Goal: Task Accomplishment & Management: Manage account settings

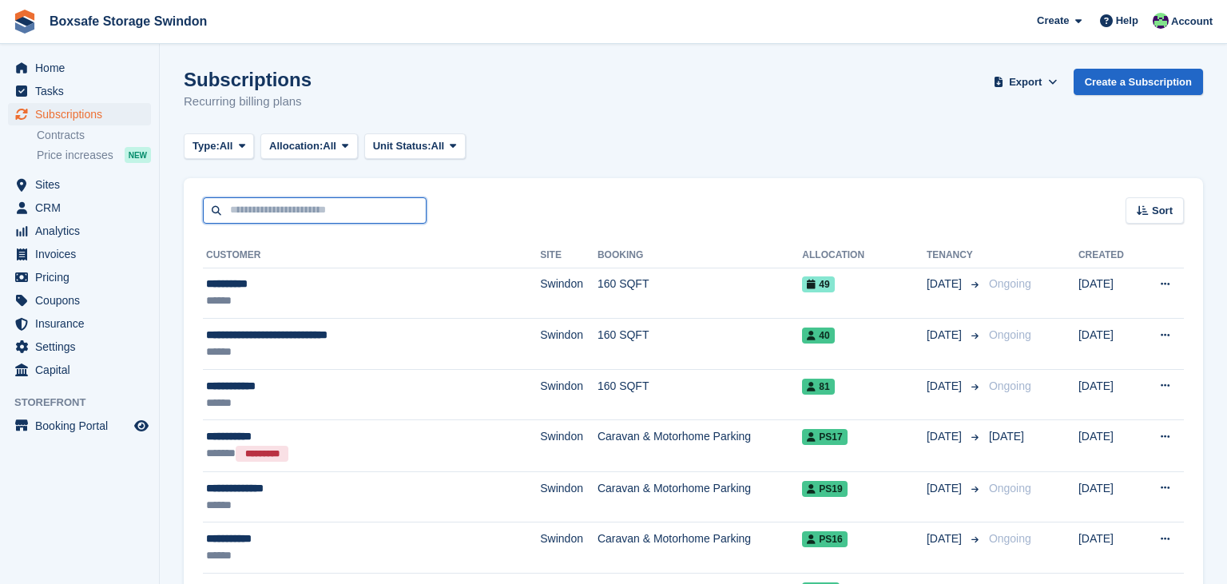
click at [261, 206] on input "text" at bounding box center [315, 210] width 224 height 26
type input "*****"
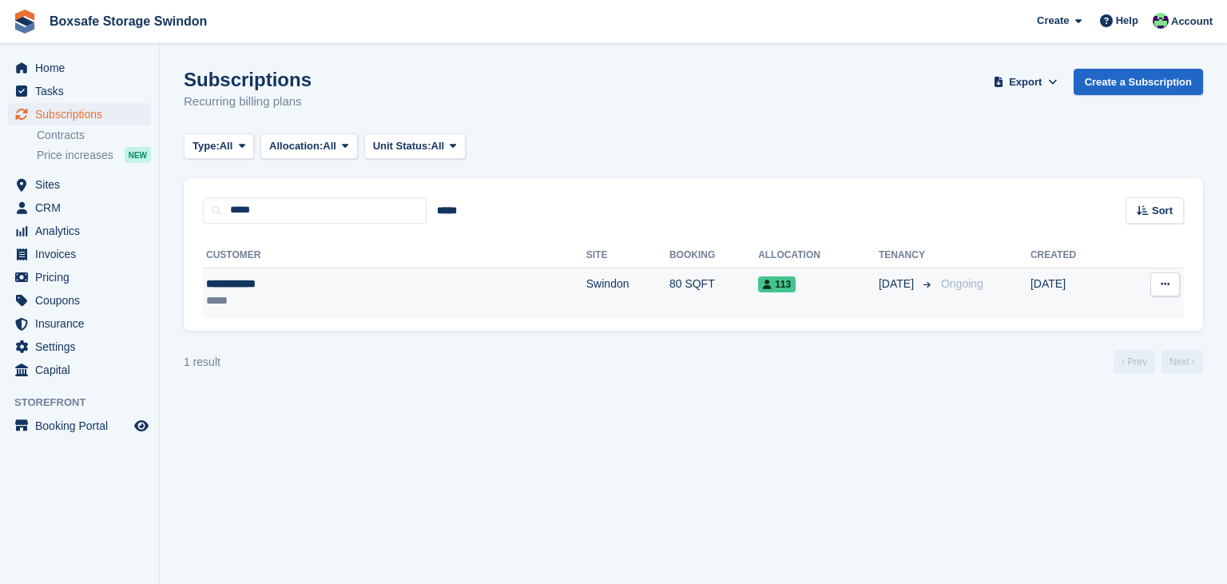
click at [758, 300] on td "113" at bounding box center [818, 293] width 121 height 50
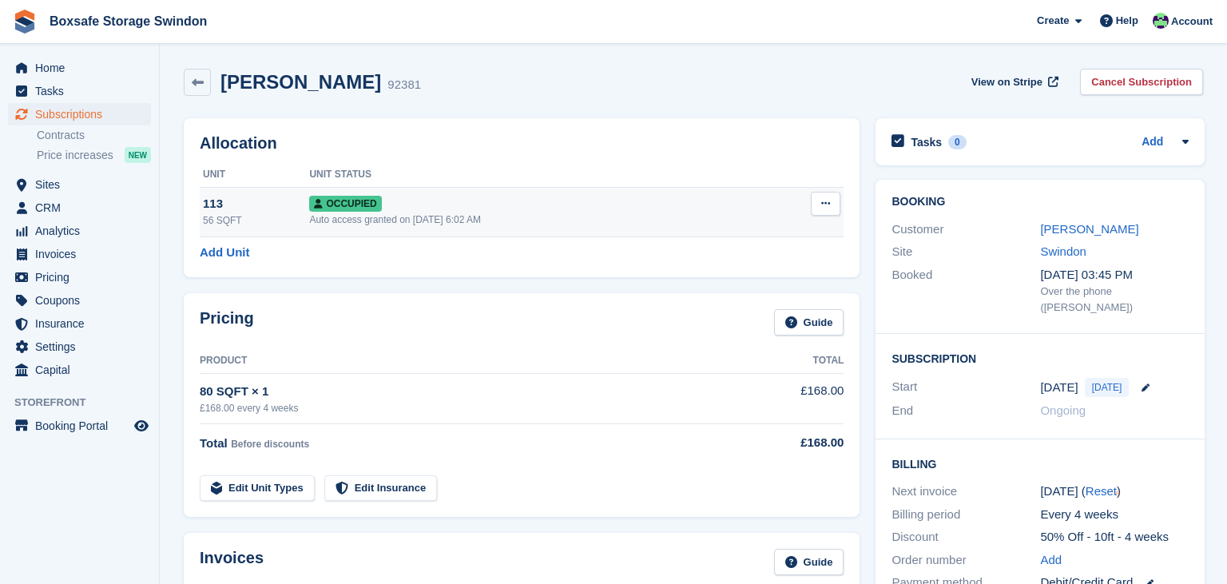
click at [825, 210] on button at bounding box center [826, 204] width 30 height 24
click at [744, 292] on p "Deallocate" at bounding box center [763, 290] width 139 height 21
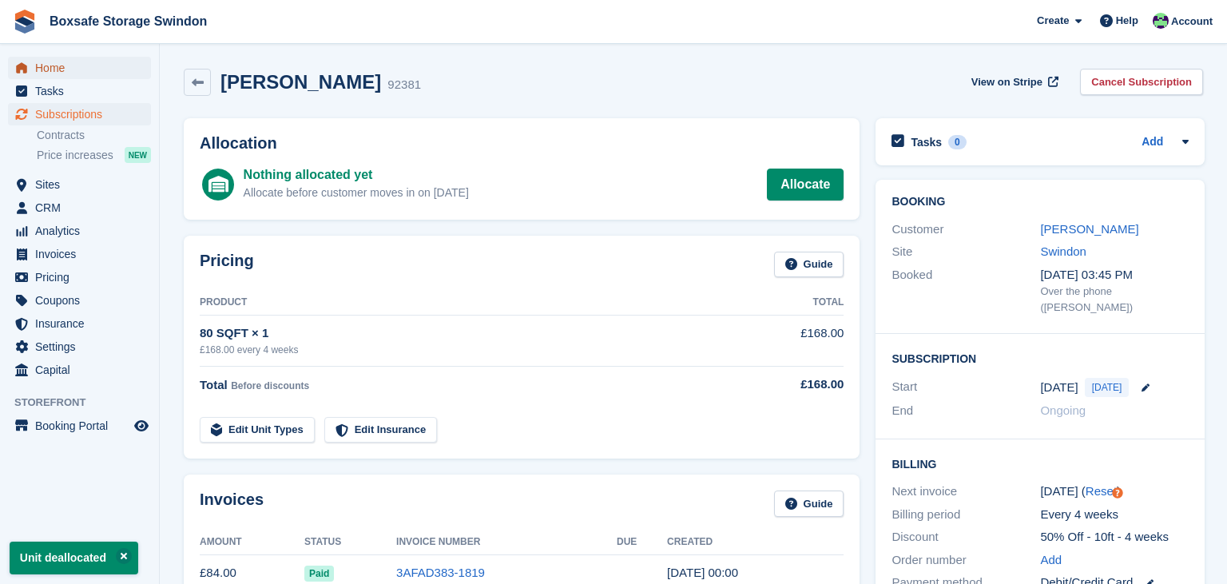
click at [88, 71] on span "Home" at bounding box center [83, 68] width 96 height 22
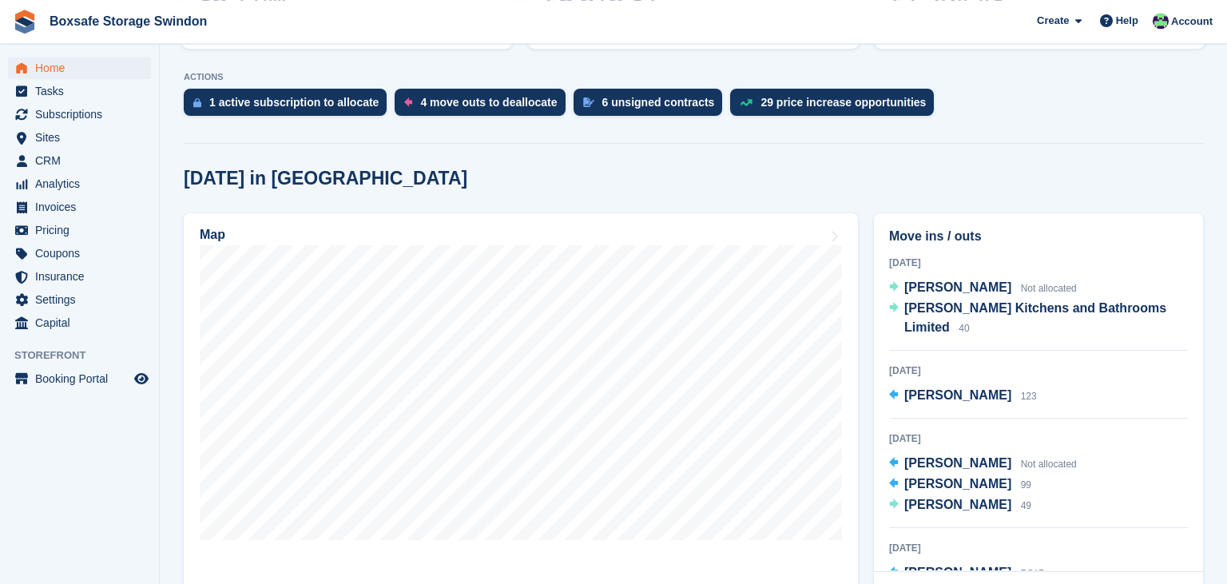
scroll to position [308, 0]
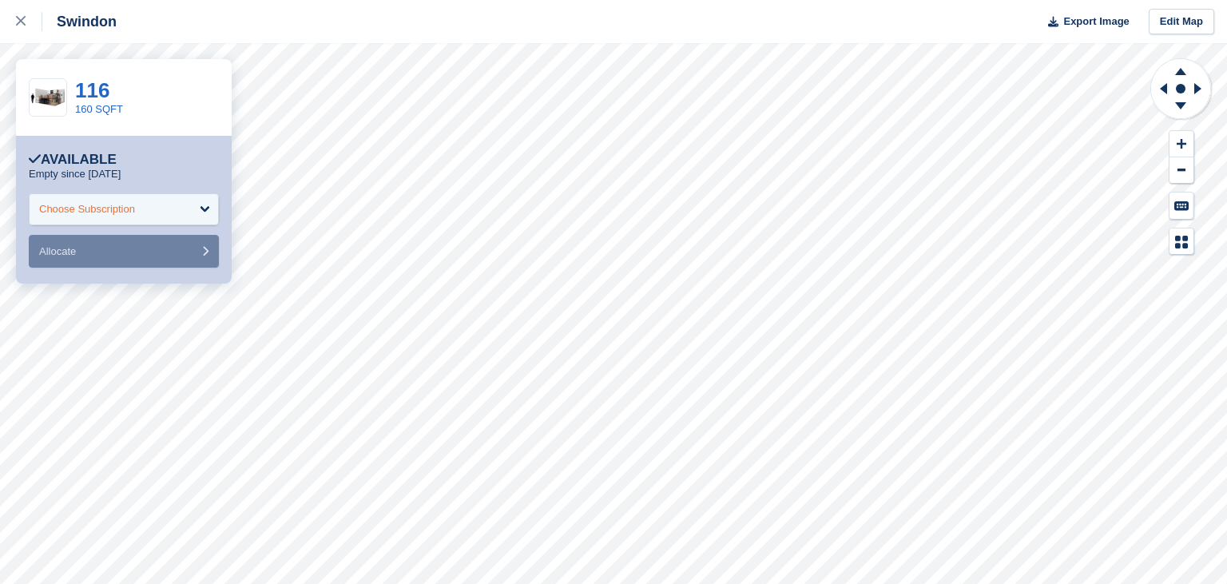
click at [102, 219] on div "Choose Subscription" at bounding box center [124, 209] width 190 height 32
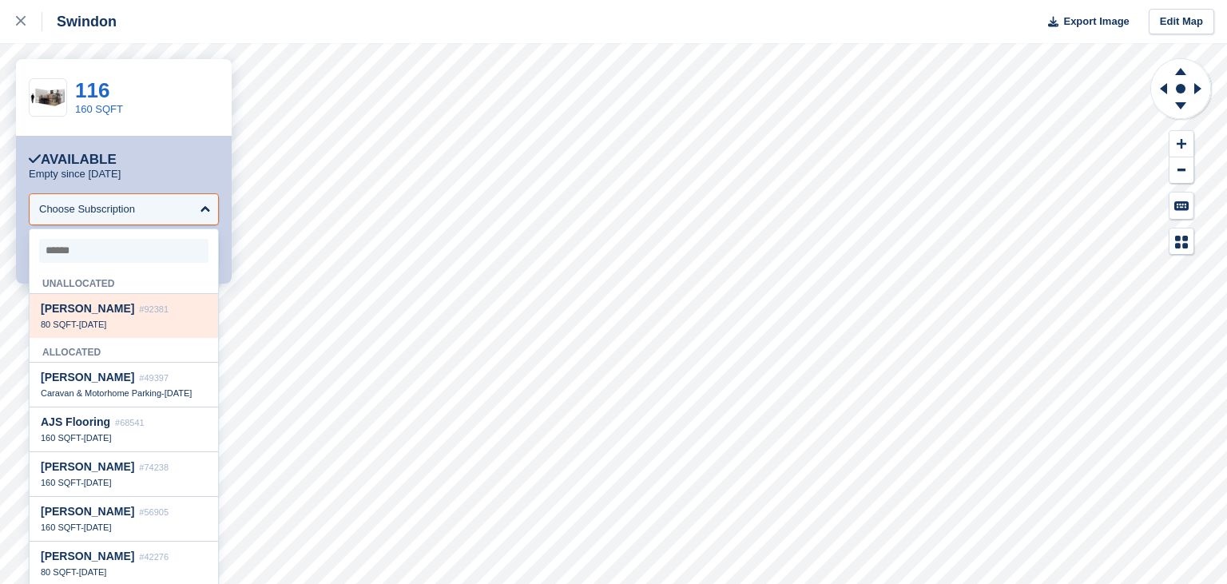
click at [125, 330] on div "80 SQFT - [DATE]" at bounding box center [124, 324] width 166 height 11
select select "*****"
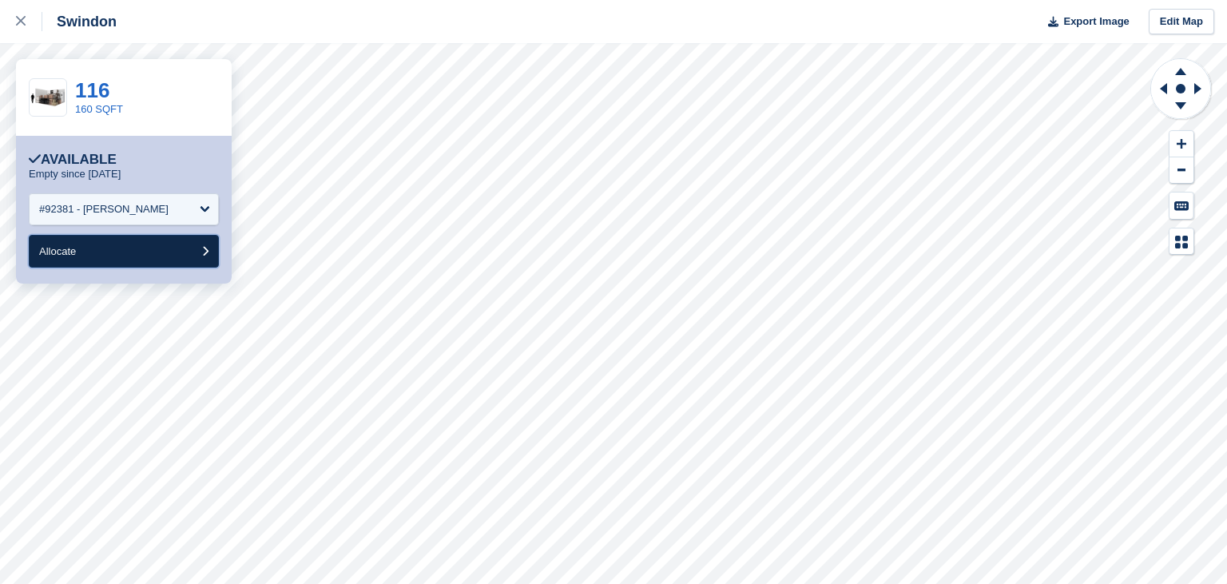
click at [145, 251] on button "Allocate" at bounding box center [124, 251] width 190 height 33
